Goal: Task Accomplishment & Management: Manage account settings

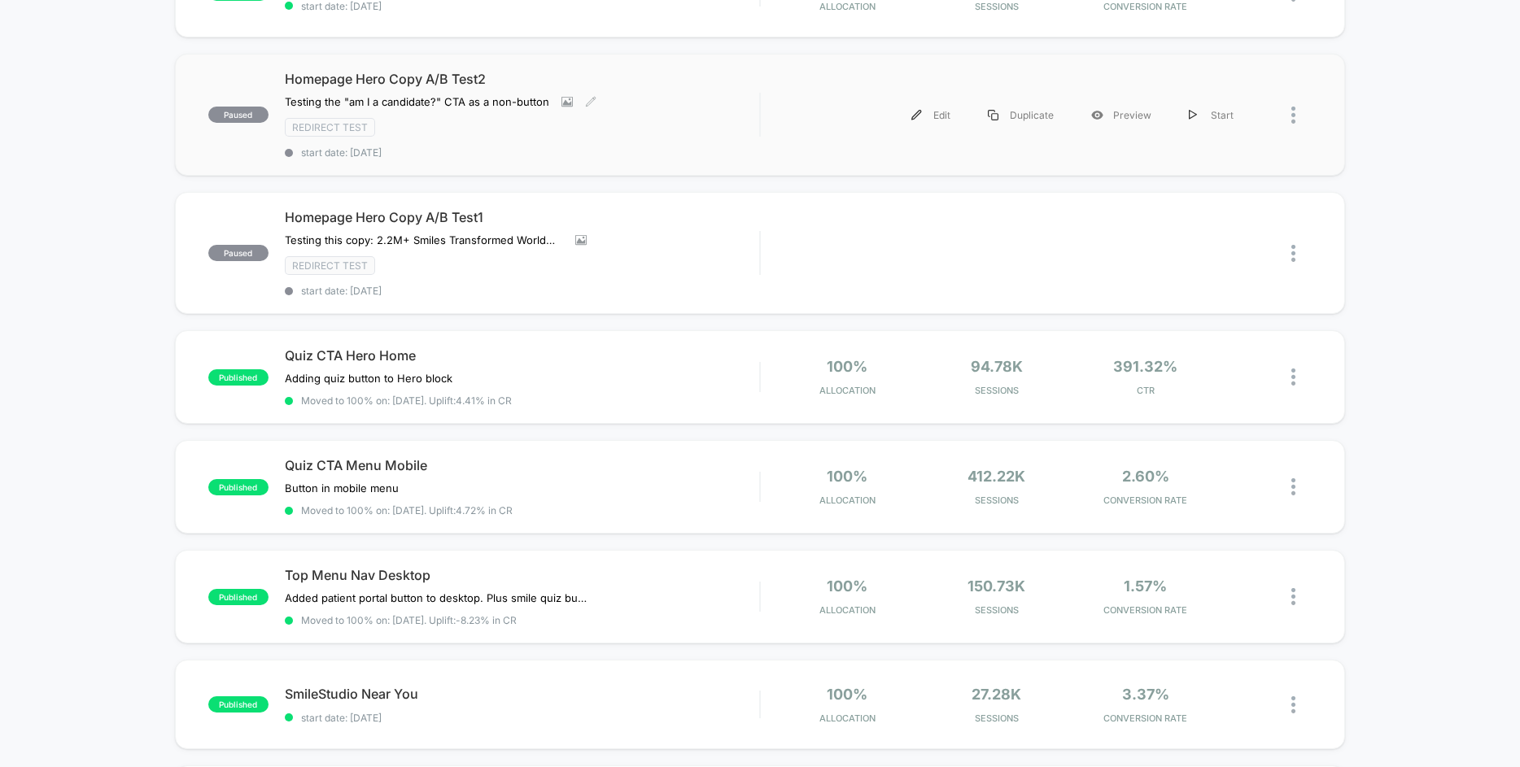
scroll to position [354, 0]
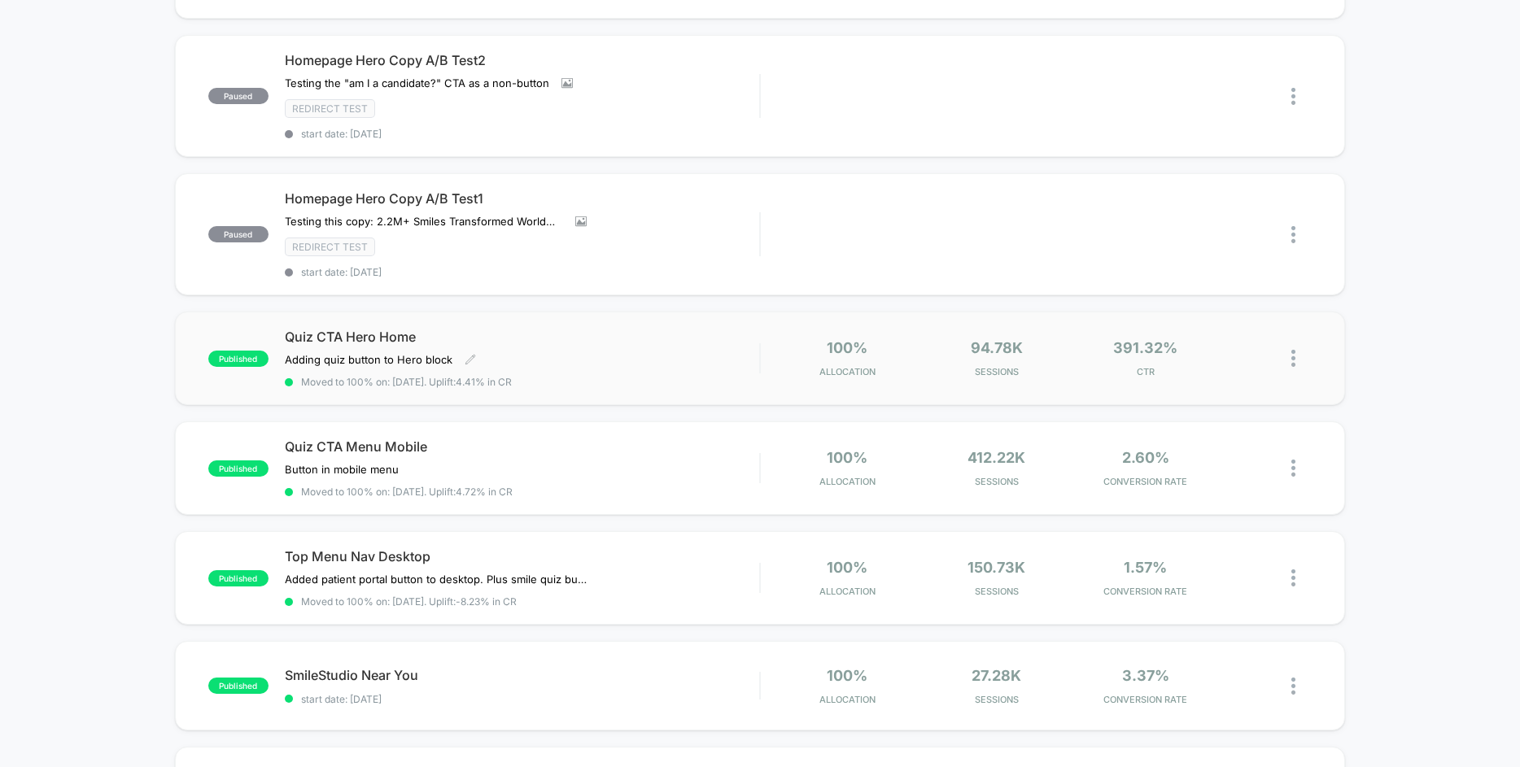
click at [546, 352] on div "Quiz CTA Hero Home Adding quiz button to Hero block Click to edit experience de…" at bounding box center [522, 358] width 474 height 59
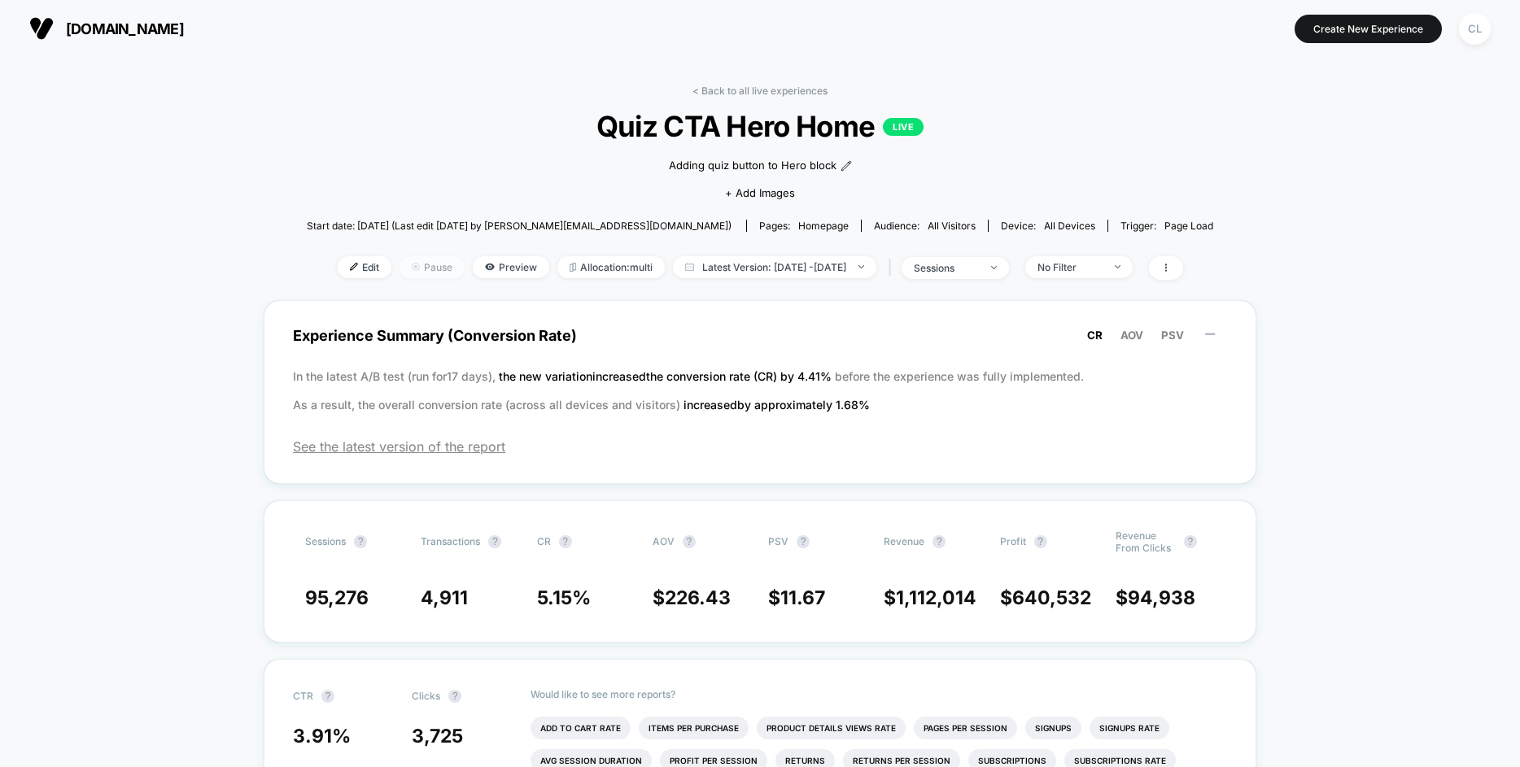
click at [400, 269] on span "Pause" at bounding box center [432, 267] width 65 height 22
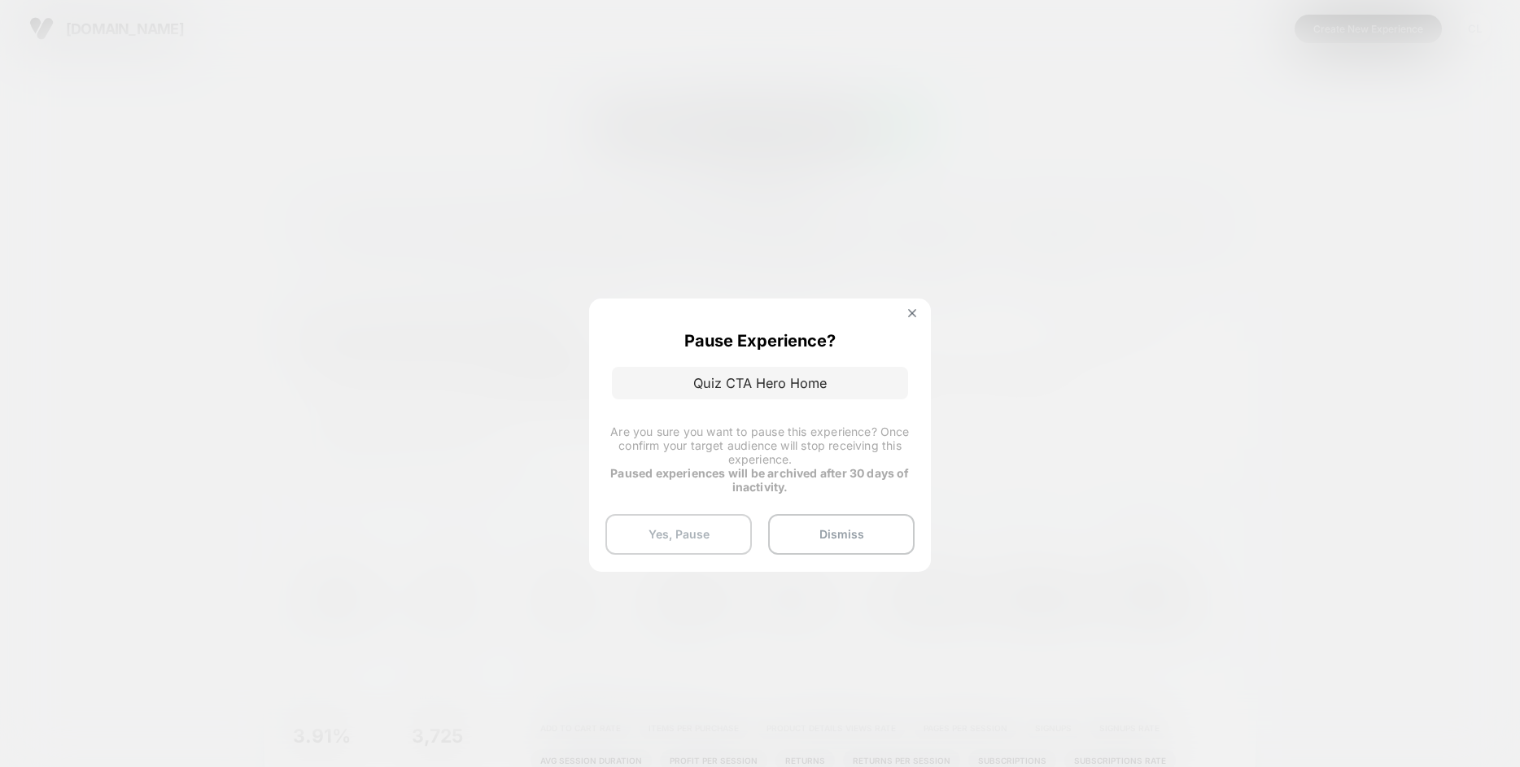
click at [706, 543] on button "Yes, Pause" at bounding box center [678, 534] width 146 height 41
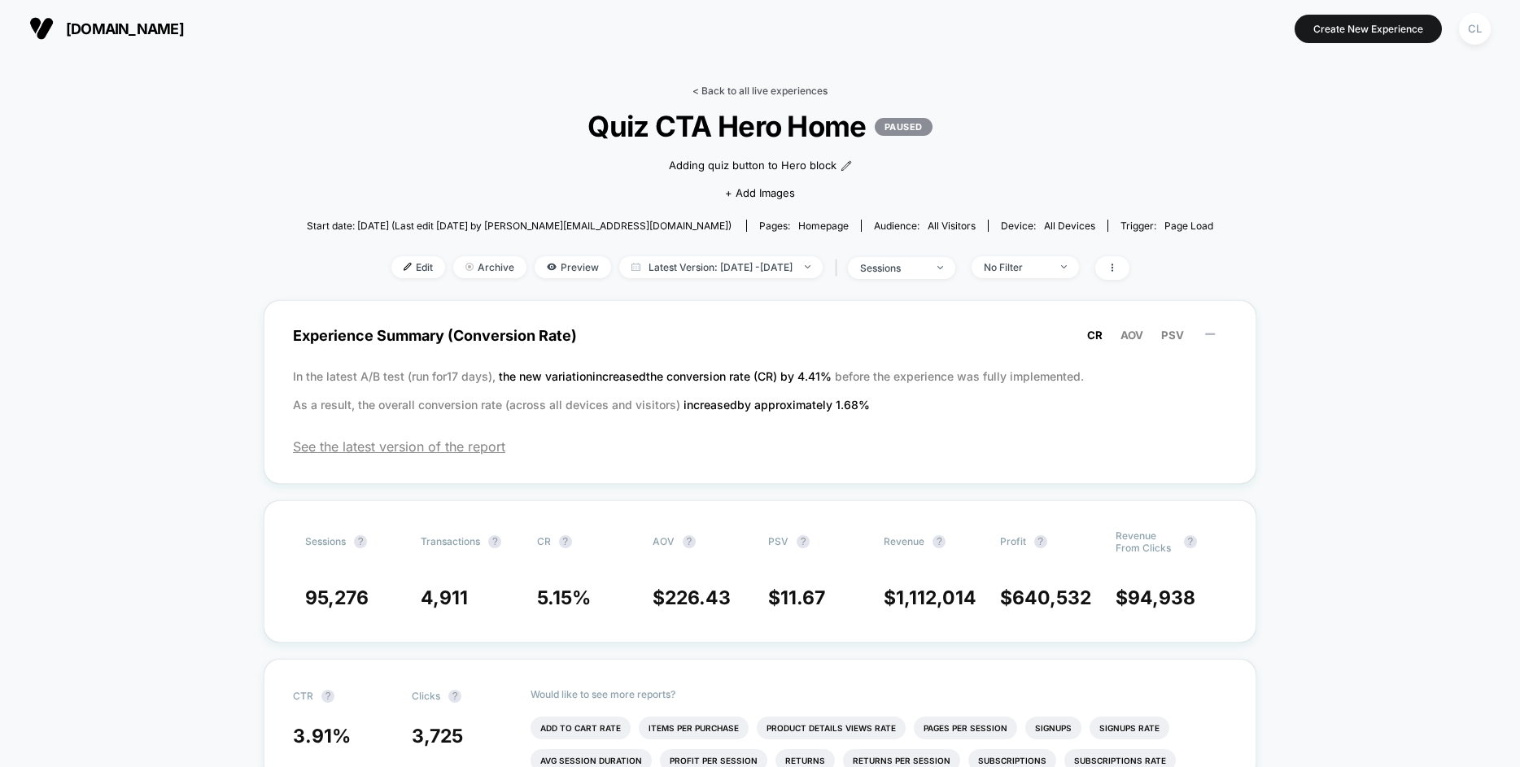
click at [749, 95] on link "< Back to all live experiences" at bounding box center [759, 91] width 135 height 12
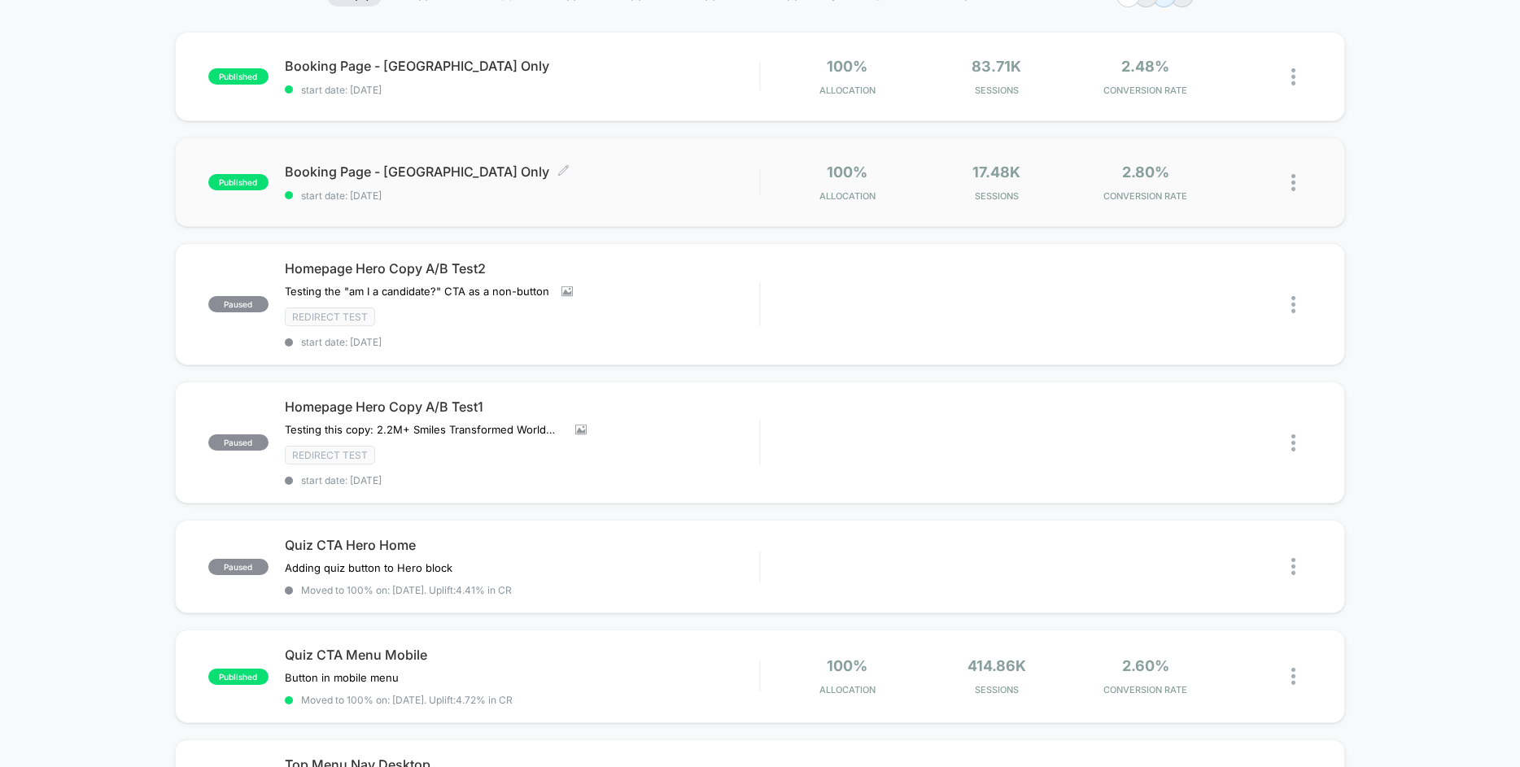
scroll to position [156, 0]
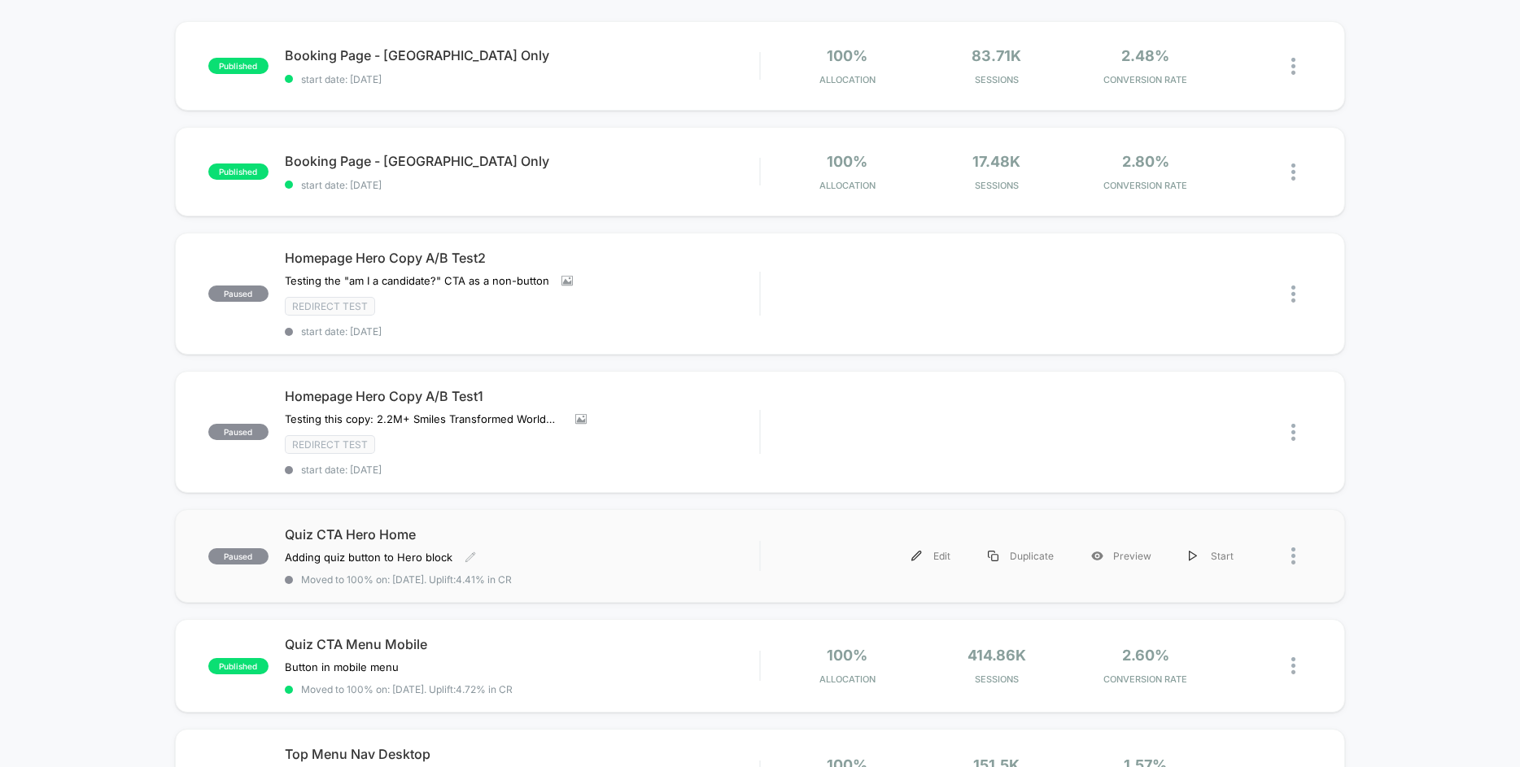
click at [536, 535] on span "Quiz CTA Hero Home" at bounding box center [522, 534] width 474 height 16
